Goal: Navigation & Orientation: Find specific page/section

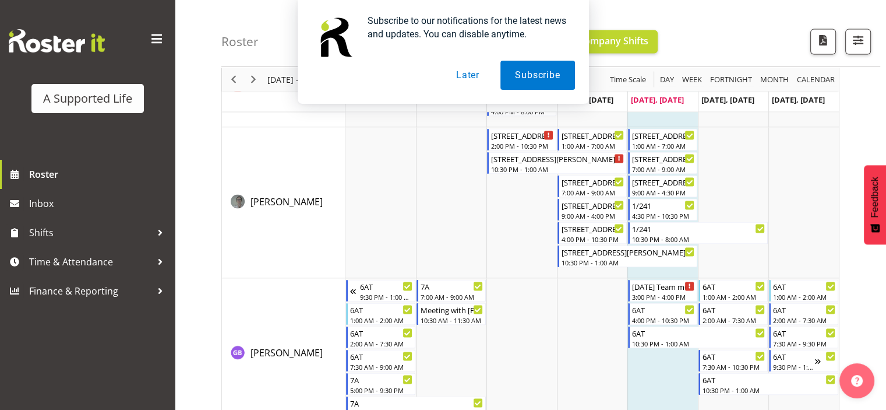
scroll to position [2352, 0]
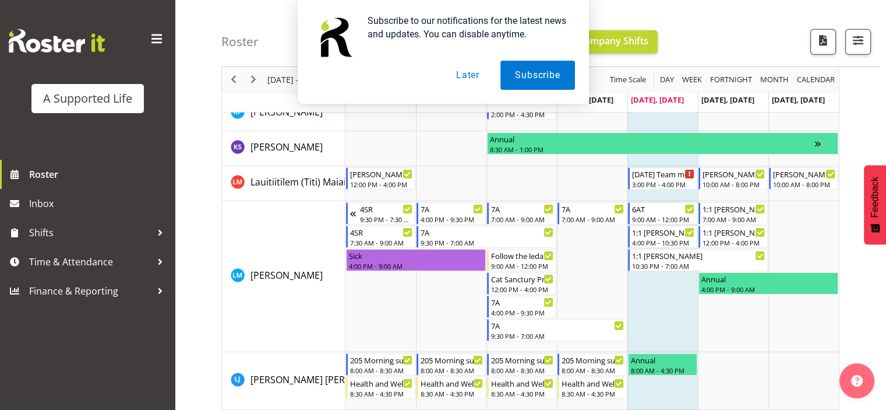
scroll to position [3786, 0]
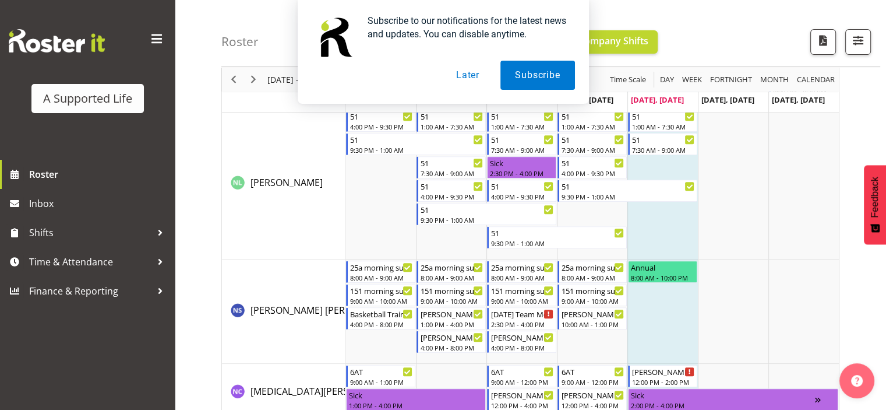
scroll to position [4956, 0]
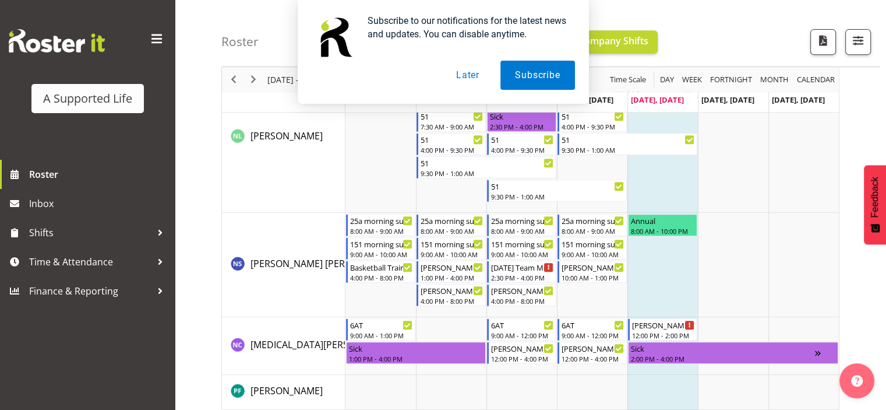
click at [475, 80] on button "Later" at bounding box center [468, 75] width 52 height 29
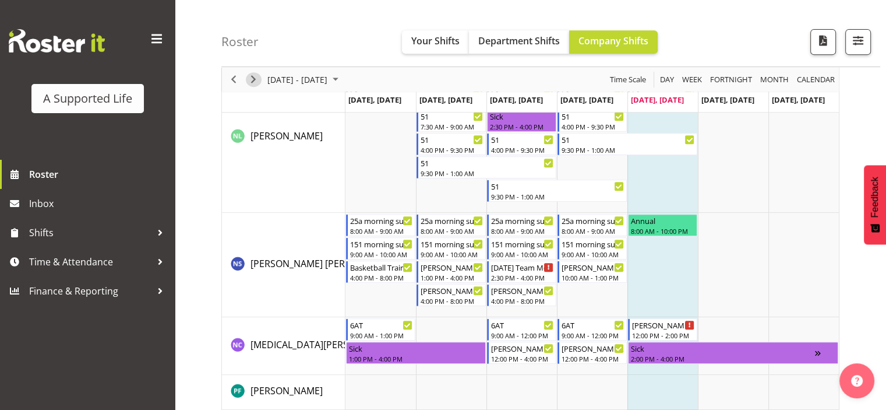
click at [255, 76] on span "Next" at bounding box center [253, 79] width 14 height 15
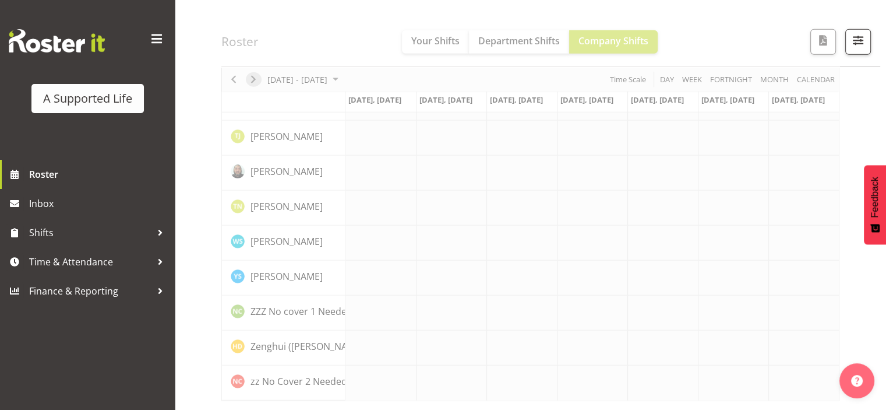
scroll to position [3297, 0]
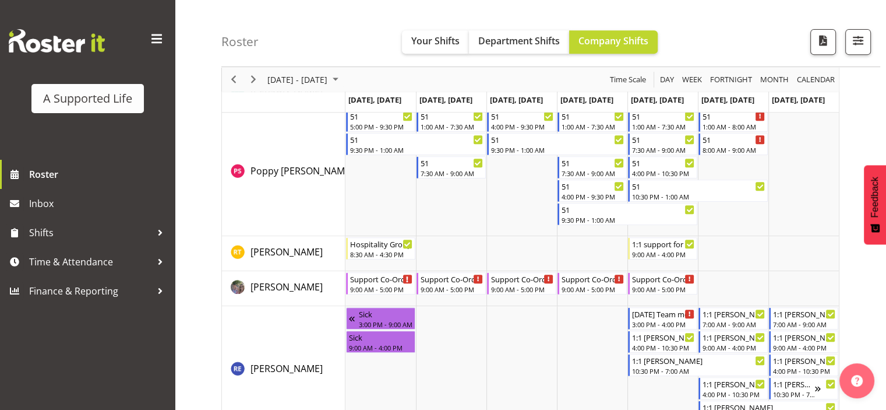
scroll to position [4813, 0]
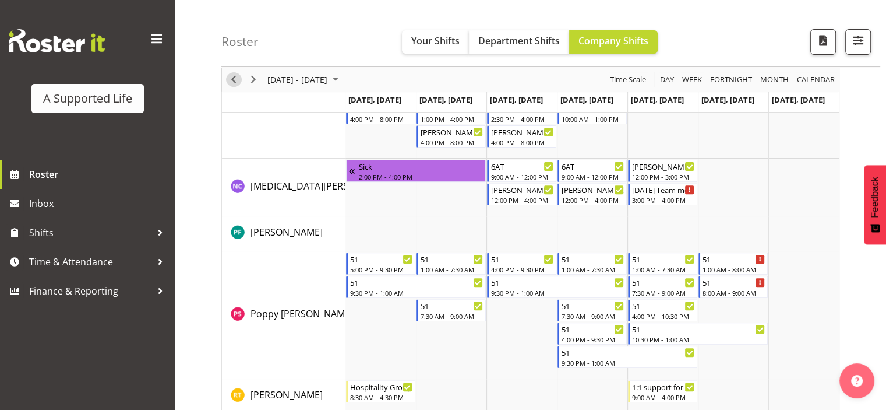
click at [237, 77] on span "Previous" at bounding box center [234, 79] width 14 height 15
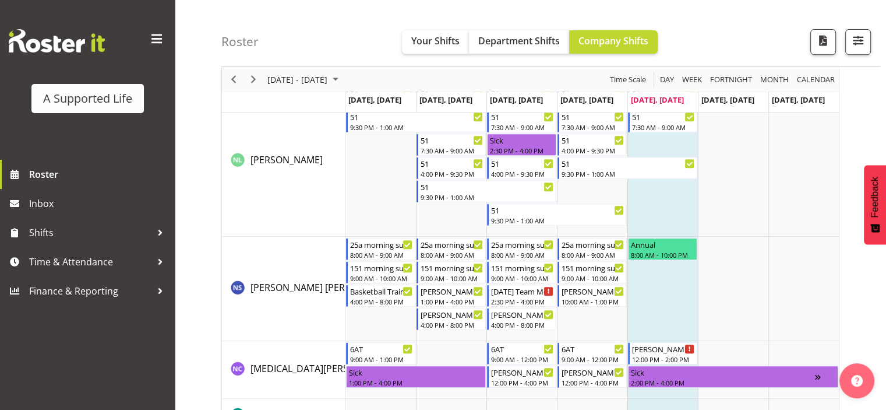
scroll to position [4924, 0]
